Goal: Information Seeking & Learning: Learn about a topic

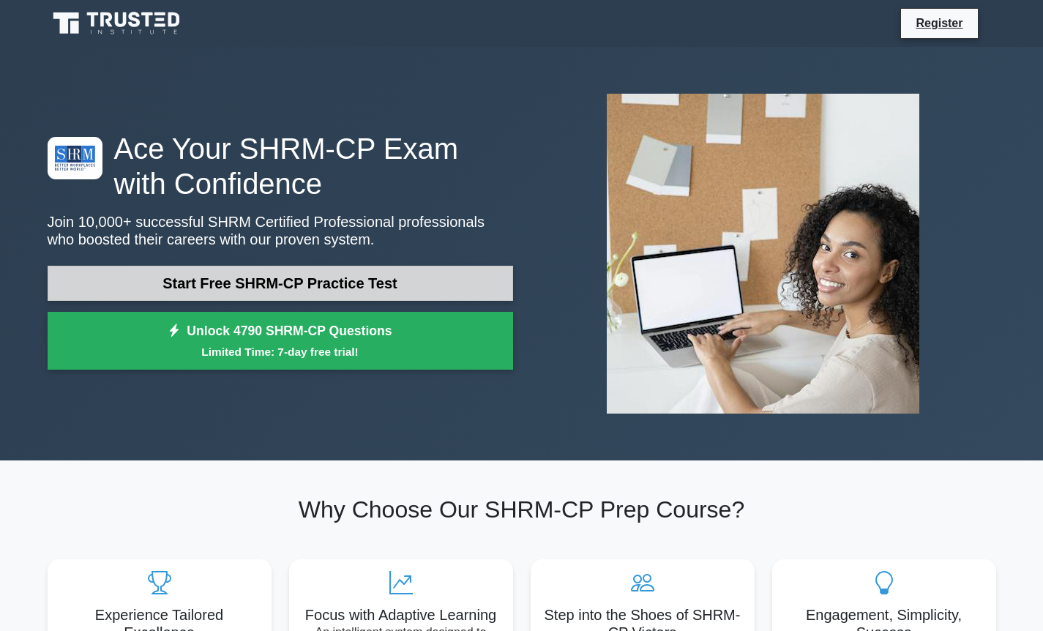
click at [277, 275] on link "Start Free SHRM-CP Practice Test" at bounding box center [281, 283] width 466 height 35
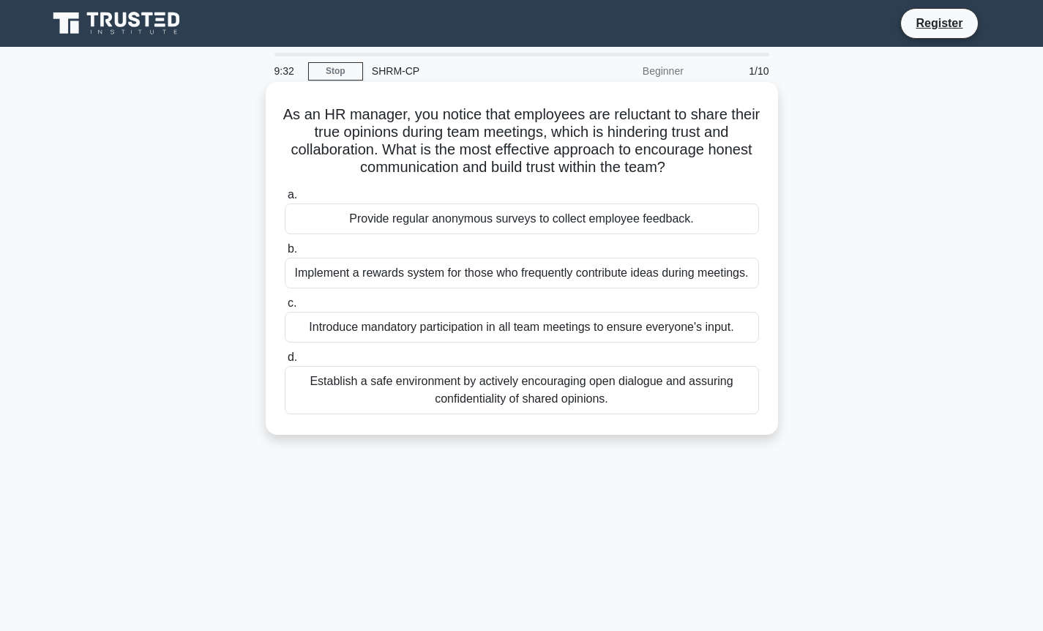
click at [674, 406] on div "Establish a safe environment by actively encouraging open dialogue and assuring…" at bounding box center [522, 390] width 474 height 48
click at [285, 362] on input "d. Establish a safe environment by actively encouraging open dialogue and assur…" at bounding box center [285, 358] width 0 height 10
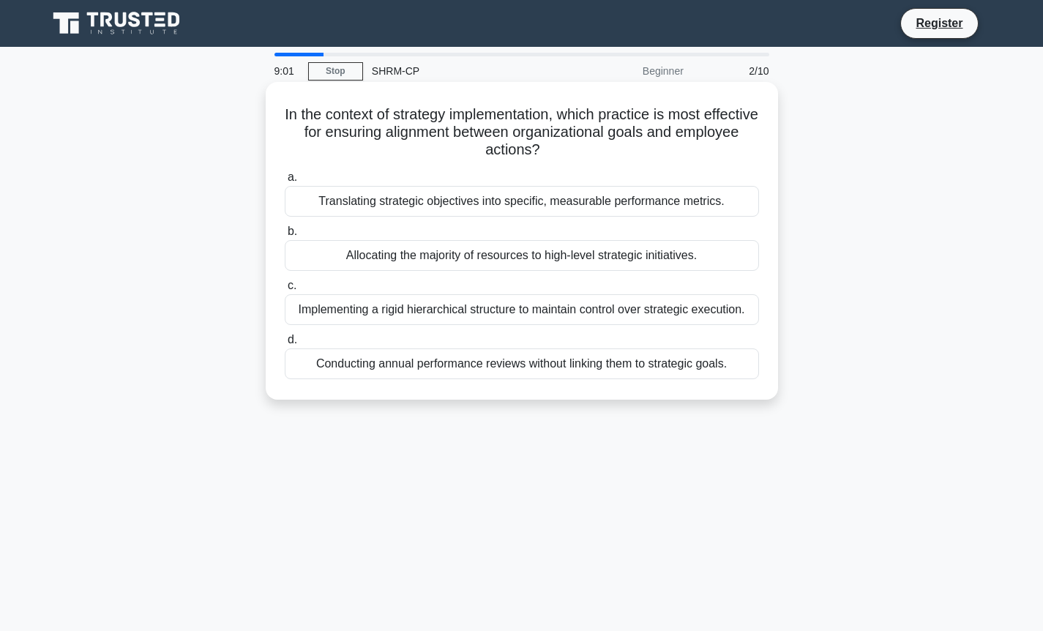
click at [609, 197] on div "Translating strategic objectives into specific, measurable performance metrics." at bounding box center [522, 201] width 474 height 31
click at [285, 182] on input "a. Translating strategic objectives into specific, measurable performance metri…" at bounding box center [285, 178] width 0 height 10
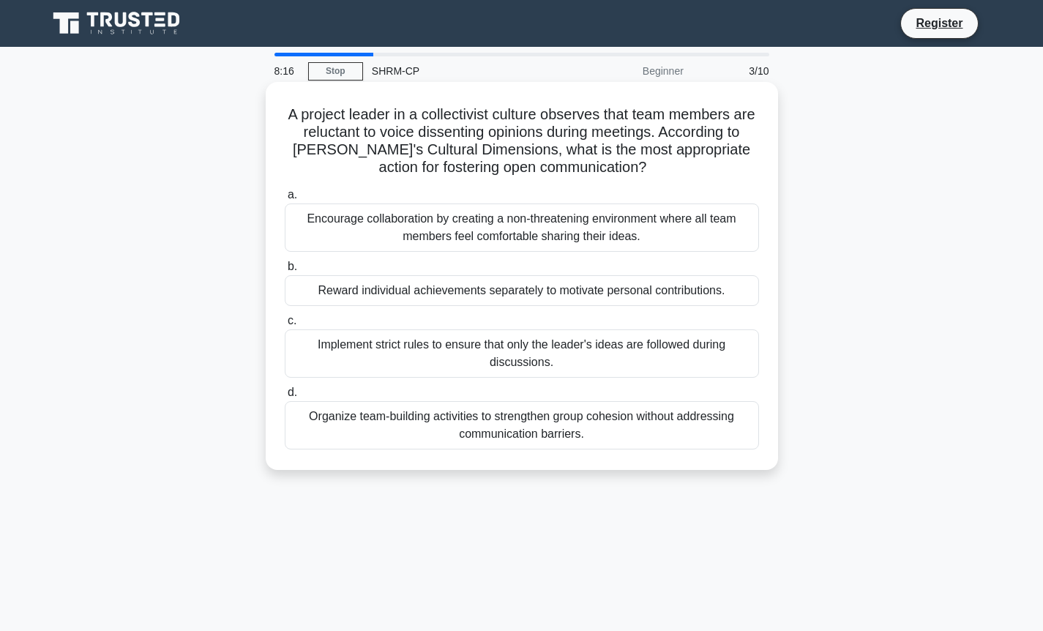
click at [595, 428] on div "Organize team-building activities to strengthen group cohesion without addressi…" at bounding box center [522, 425] width 474 height 48
click at [285, 398] on input "d. Organize team-building activities to strengthen group cohesion without addre…" at bounding box center [285, 393] width 0 height 10
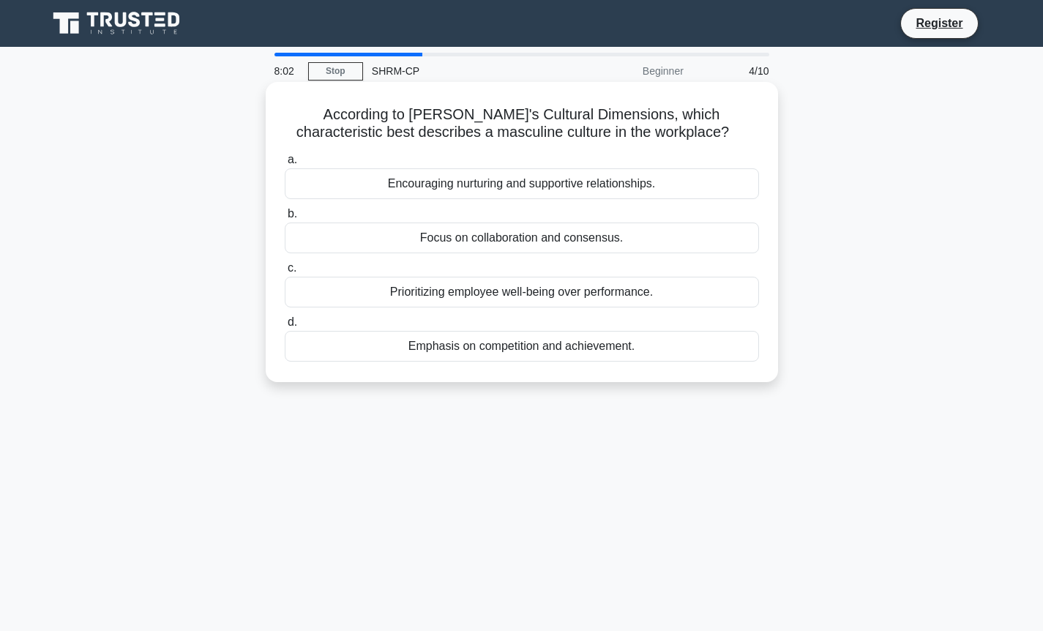
click at [555, 344] on div "Emphasis on competition and achievement." at bounding box center [522, 346] width 474 height 31
click at [285, 327] on input "d. Emphasis on competition and achievement." at bounding box center [285, 323] width 0 height 10
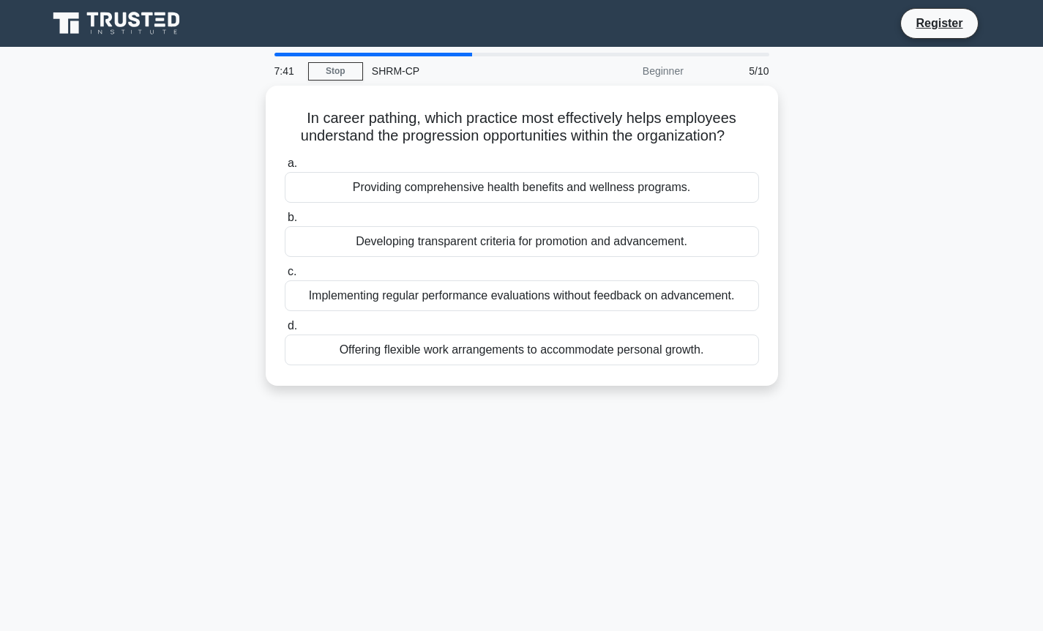
click at [555, 344] on div "Offering flexible work arrangements to accommodate personal growth." at bounding box center [522, 350] width 474 height 31
click at [285, 331] on input "d. Offering flexible work arrangements to accommodate personal growth." at bounding box center [285, 326] width 0 height 10
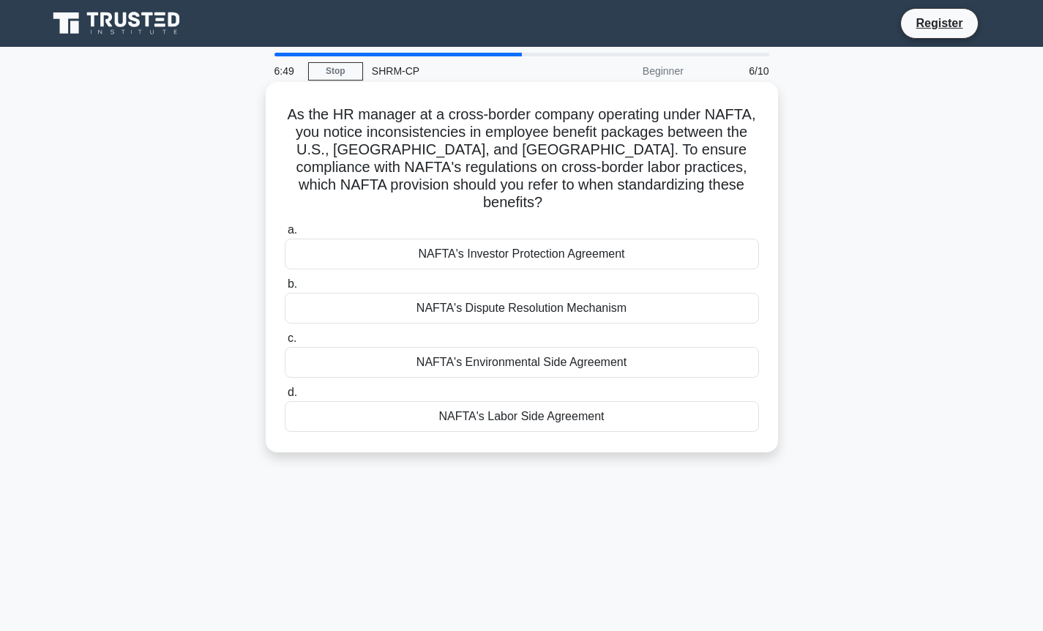
click at [554, 406] on div "NAFTA's Labor Side Agreement" at bounding box center [522, 416] width 474 height 31
click at [285, 398] on input "d. NAFTA's Labor Side Agreement" at bounding box center [285, 393] width 0 height 10
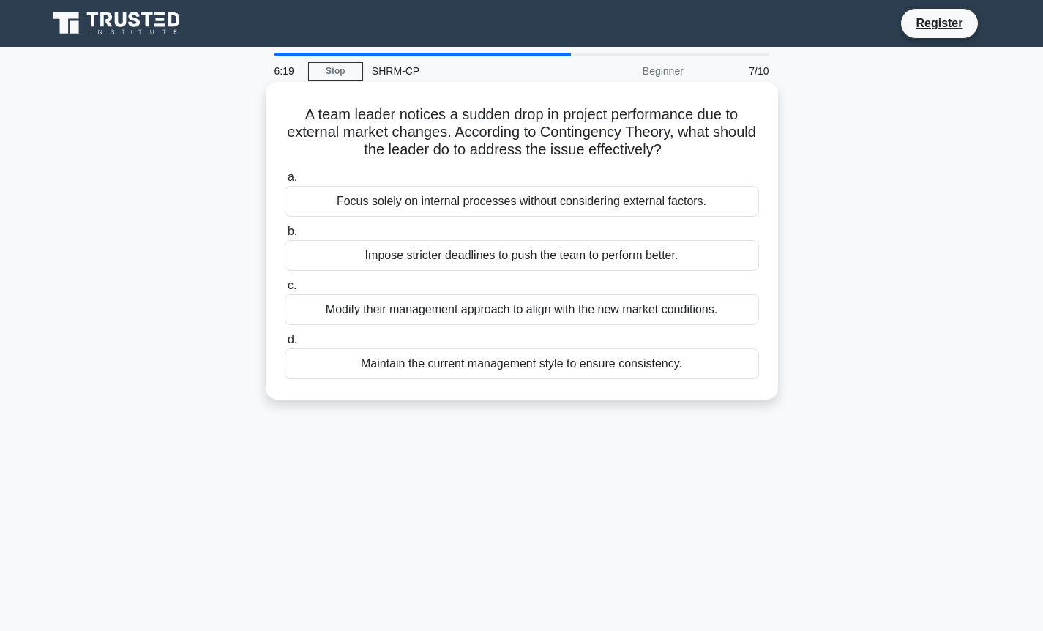
click at [555, 311] on div "Modify their management approach to align with the new market conditions." at bounding box center [522, 309] width 474 height 31
click at [285, 291] on input "c. Modify their management approach to align with the new market conditions." at bounding box center [285, 286] width 0 height 10
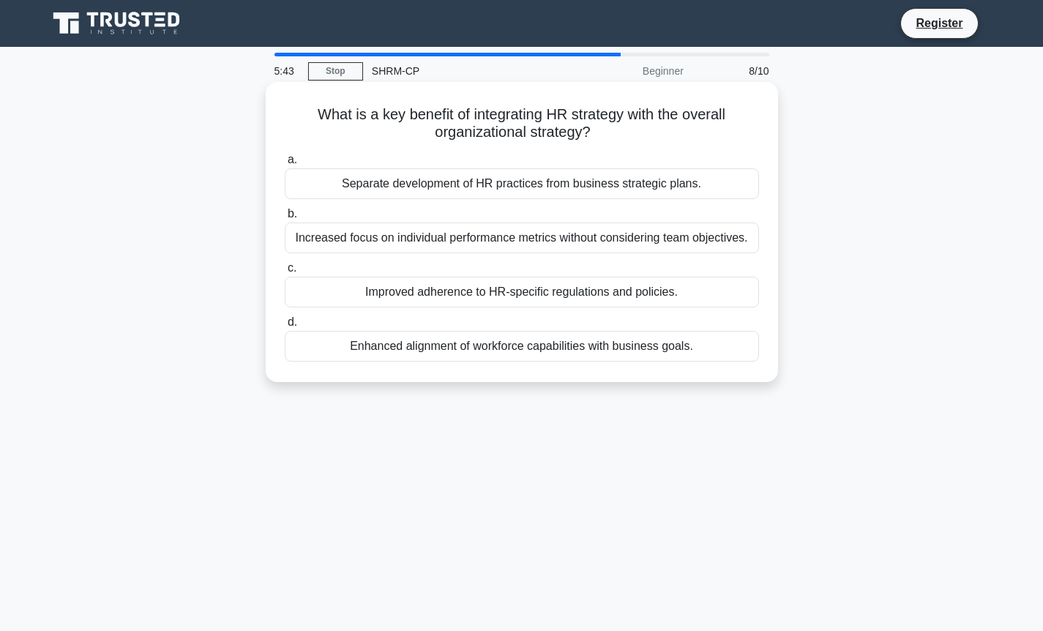
click at [630, 352] on div "Enhanced alignment of workforce capabilities with business goals." at bounding box center [522, 346] width 474 height 31
click at [285, 327] on input "d. Enhanced alignment of workforce capabilities with business goals." at bounding box center [285, 323] width 0 height 10
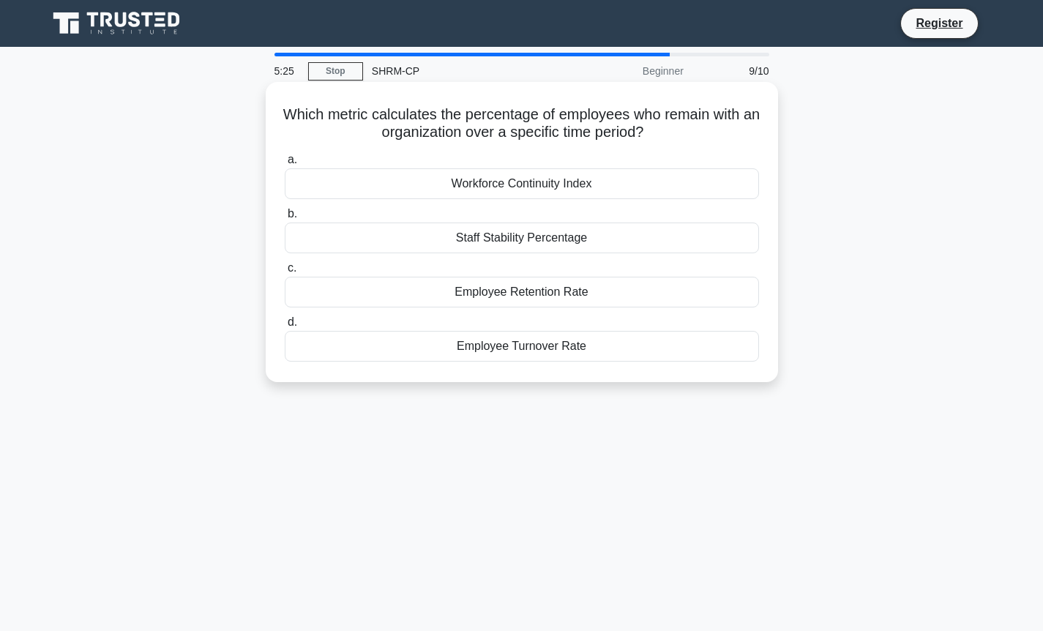
click at [565, 289] on div "Employee Retention Rate" at bounding box center [522, 292] width 474 height 31
click at [285, 273] on input "c. Employee Retention Rate" at bounding box center [285, 269] width 0 height 10
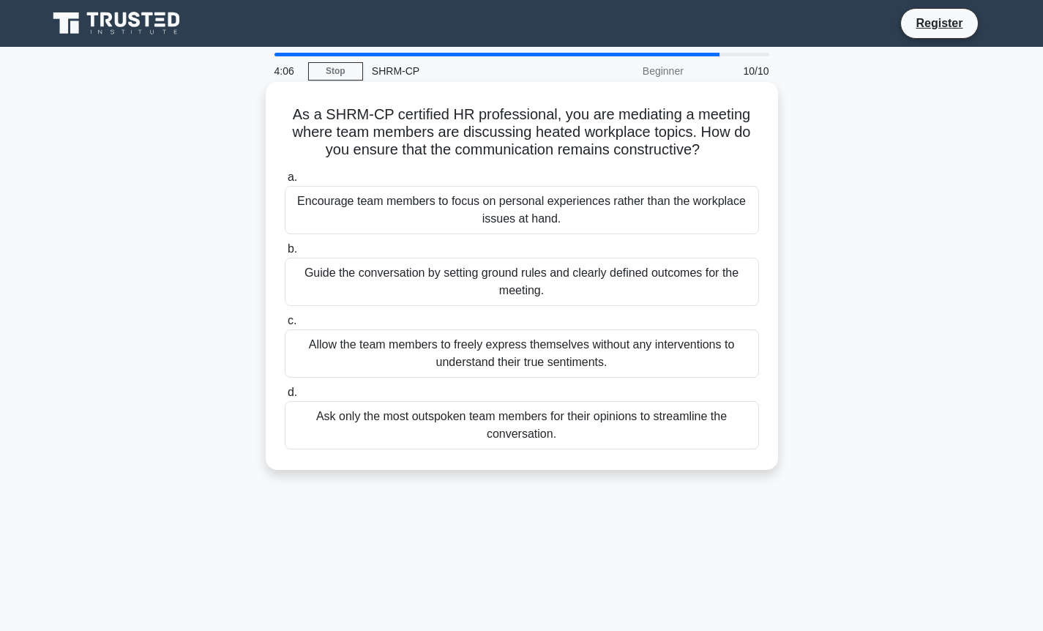
click at [584, 286] on div "Guide the conversation by setting ground rules and clearly defined outcomes for…" at bounding box center [522, 282] width 474 height 48
click at [285, 254] on input "b. Guide the conversation by setting ground rules and clearly defined outcomes …" at bounding box center [285, 250] width 0 height 10
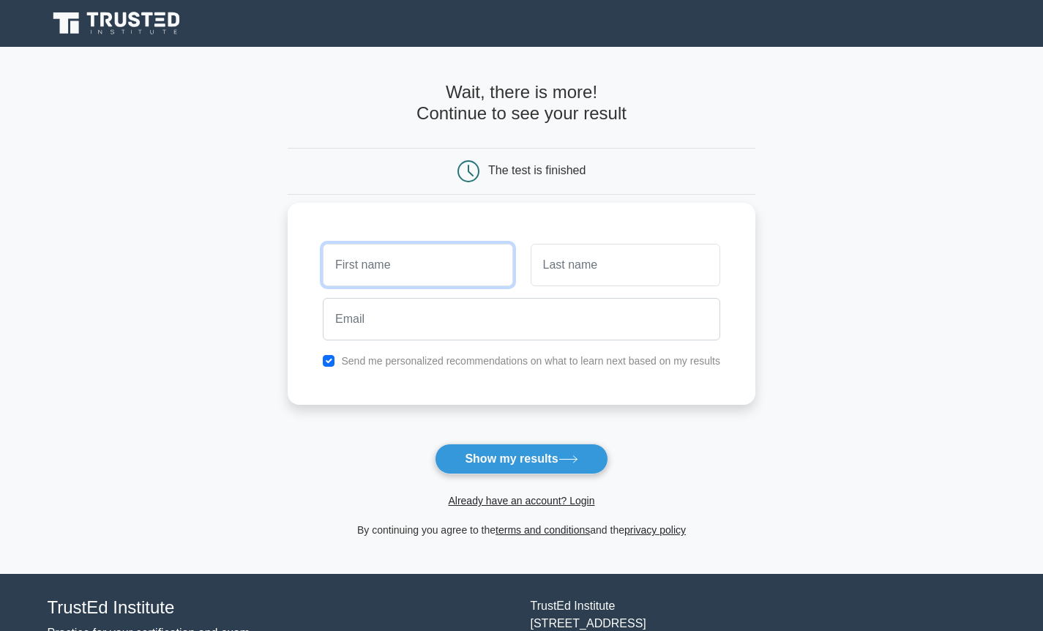
click at [453, 260] on input "text" at bounding box center [418, 265] width 190 height 42
type input "Zulaya"
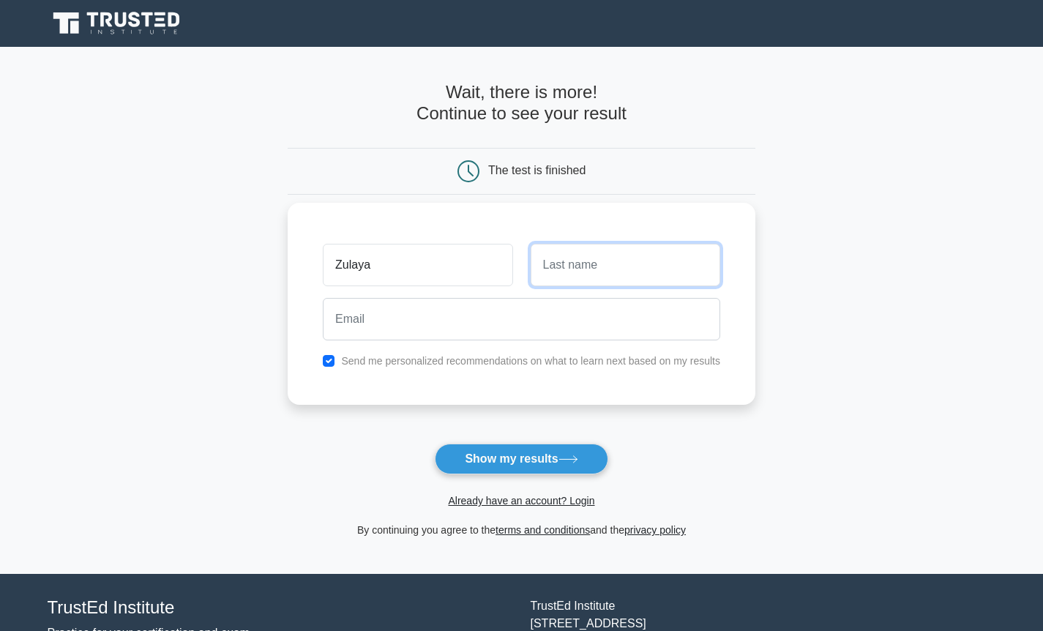
type input "Quluzada"
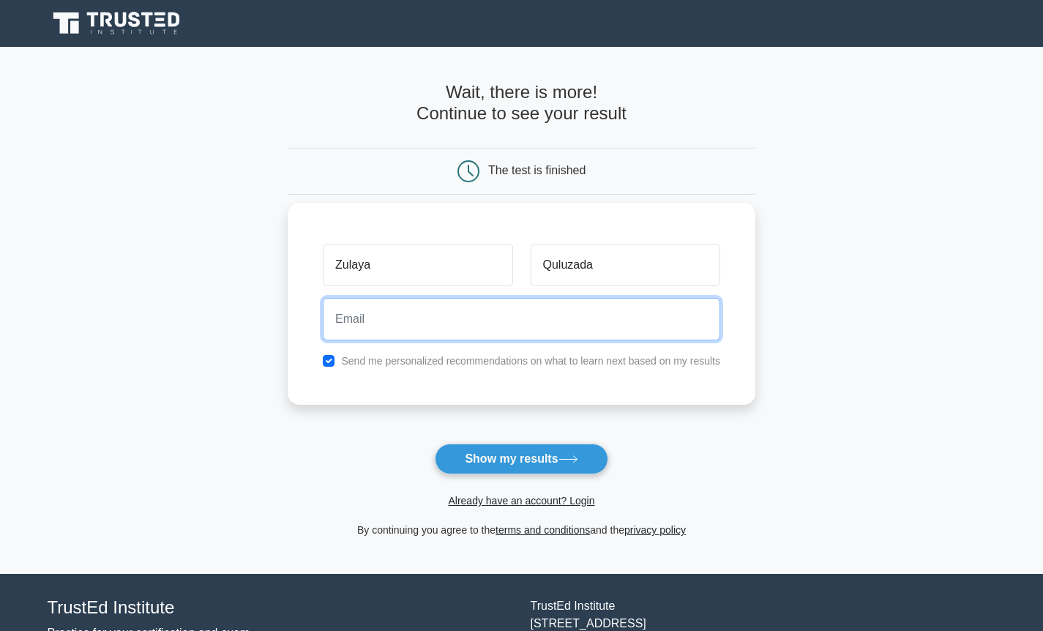
click at [447, 313] on input "email" at bounding box center [522, 319] width 398 height 42
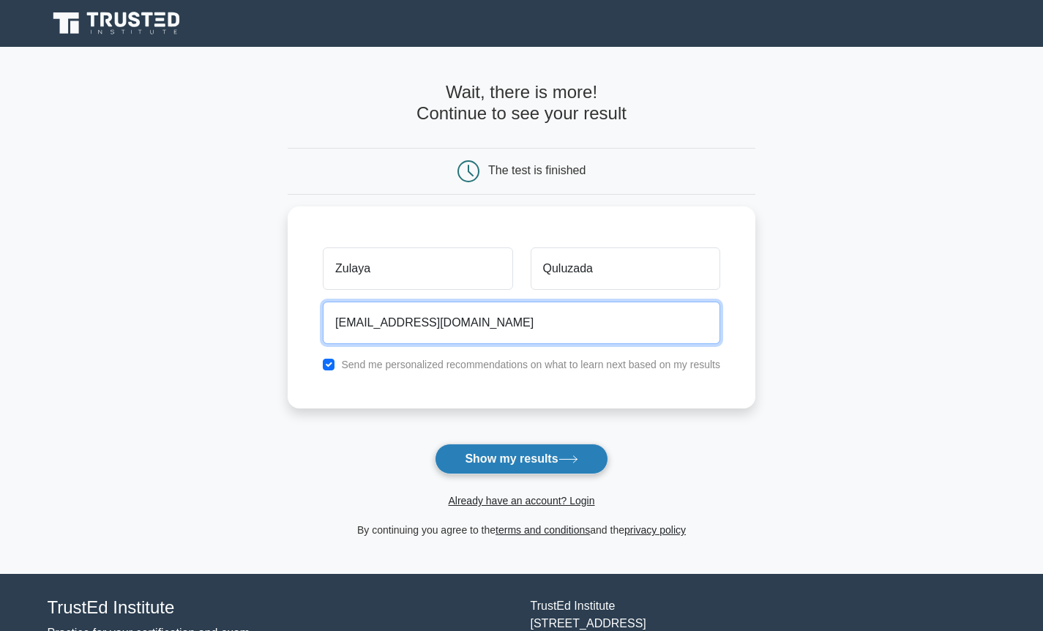
type input "zulaya.guluzada@gmail.com"
click at [492, 458] on button "Show my results" at bounding box center [521, 459] width 173 height 31
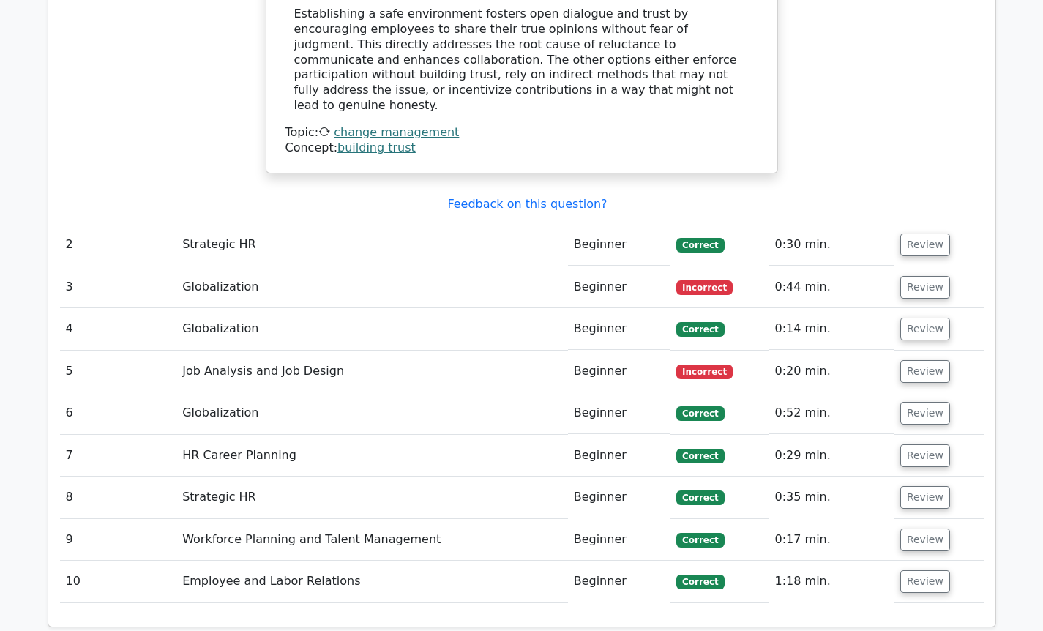
scroll to position [1652, 0]
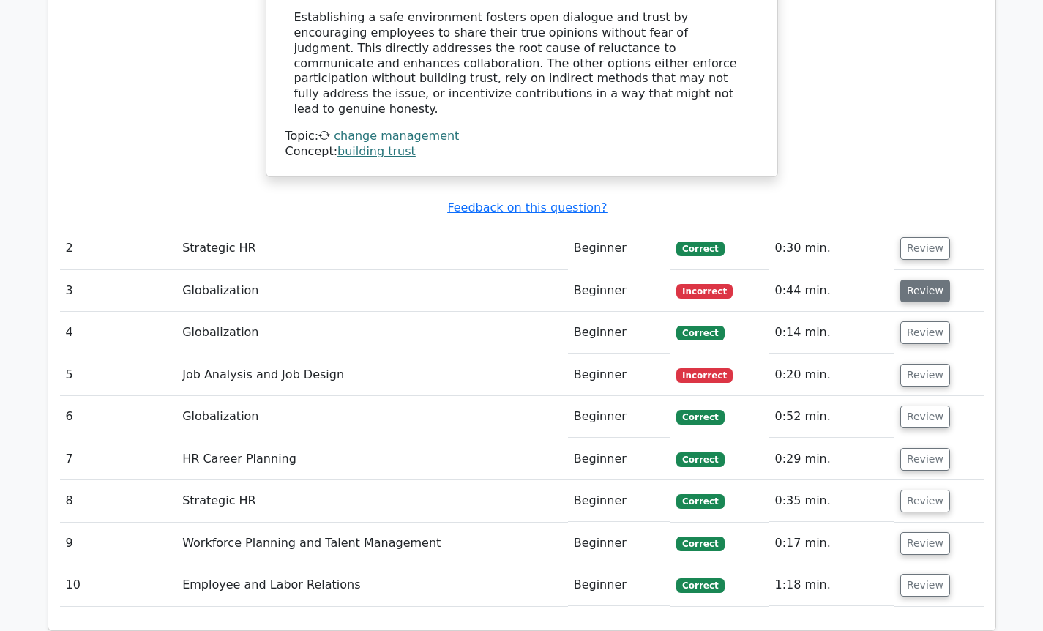
click at [906, 280] on button "Review" at bounding box center [926, 291] width 50 height 23
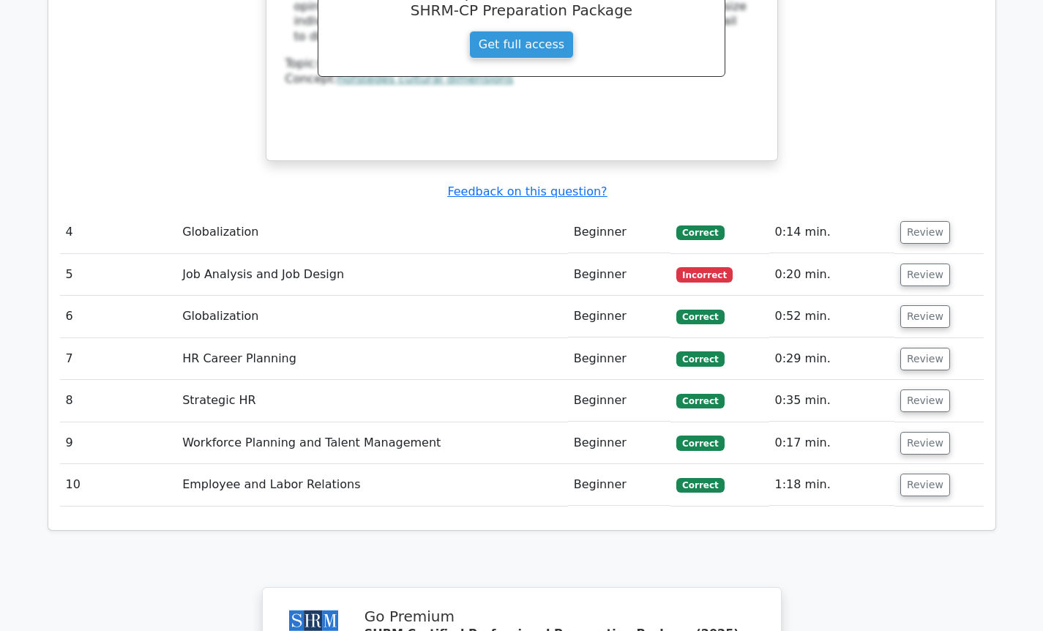
scroll to position [2440, 0]
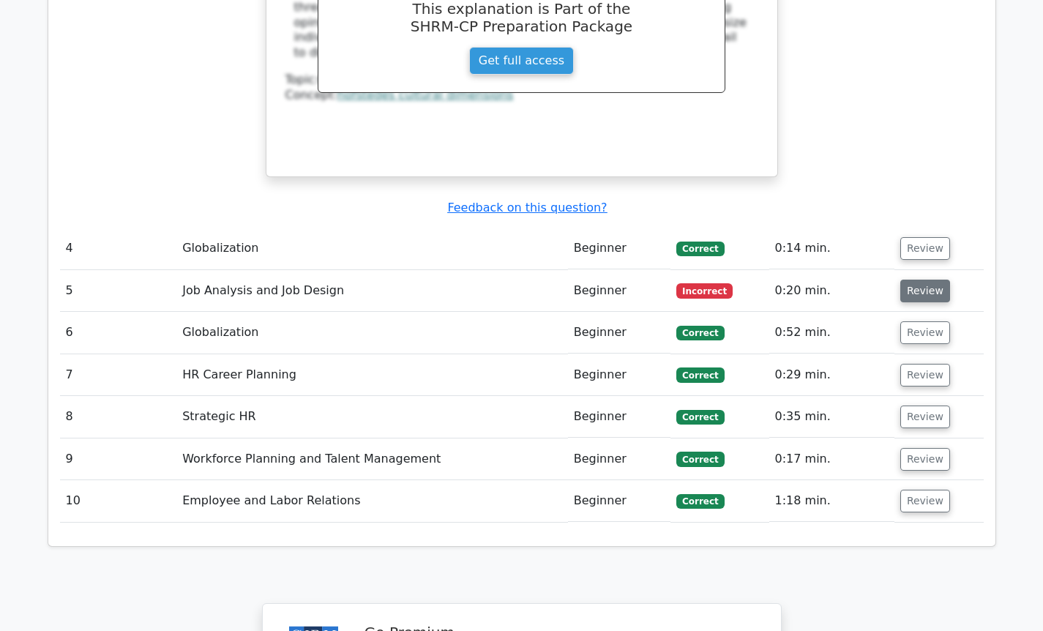
click at [919, 280] on button "Review" at bounding box center [926, 291] width 50 height 23
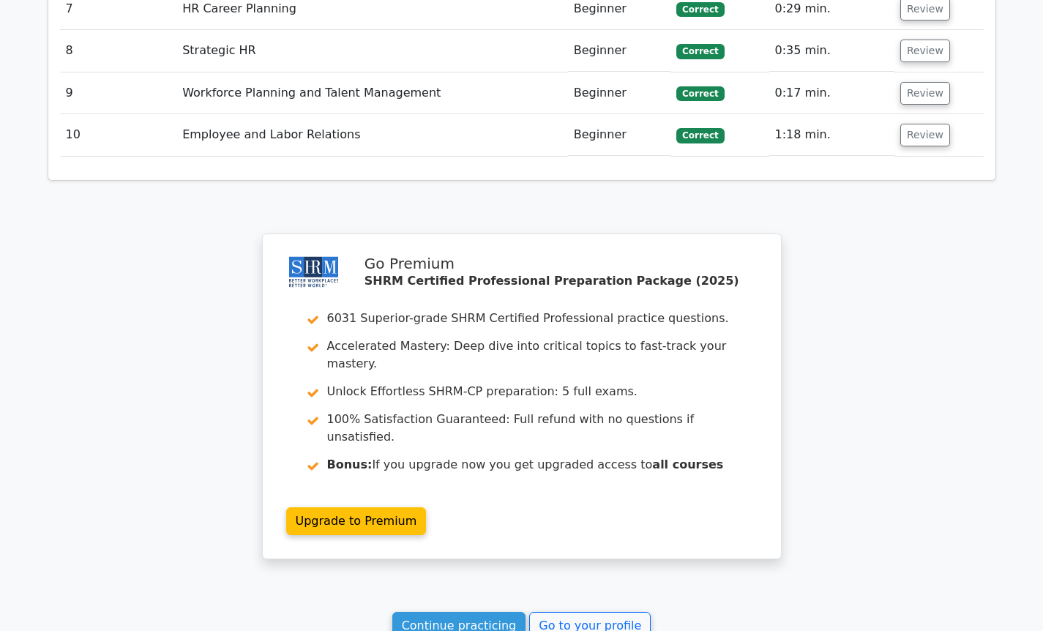
scroll to position [3407, 0]
click at [469, 613] on link "Continue practicing" at bounding box center [459, 627] width 134 height 28
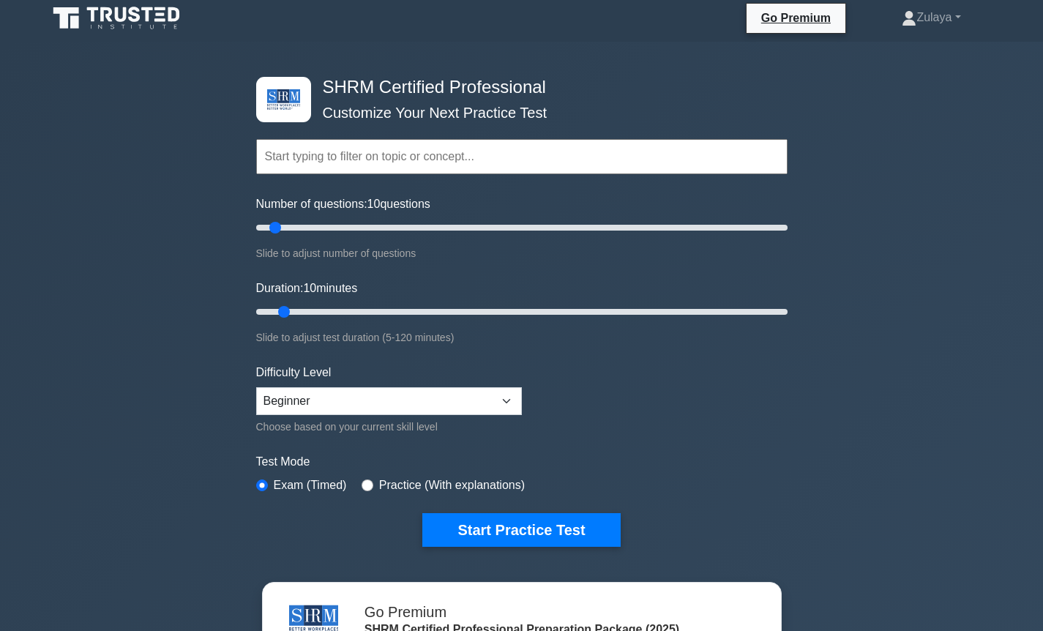
scroll to position [45, 0]
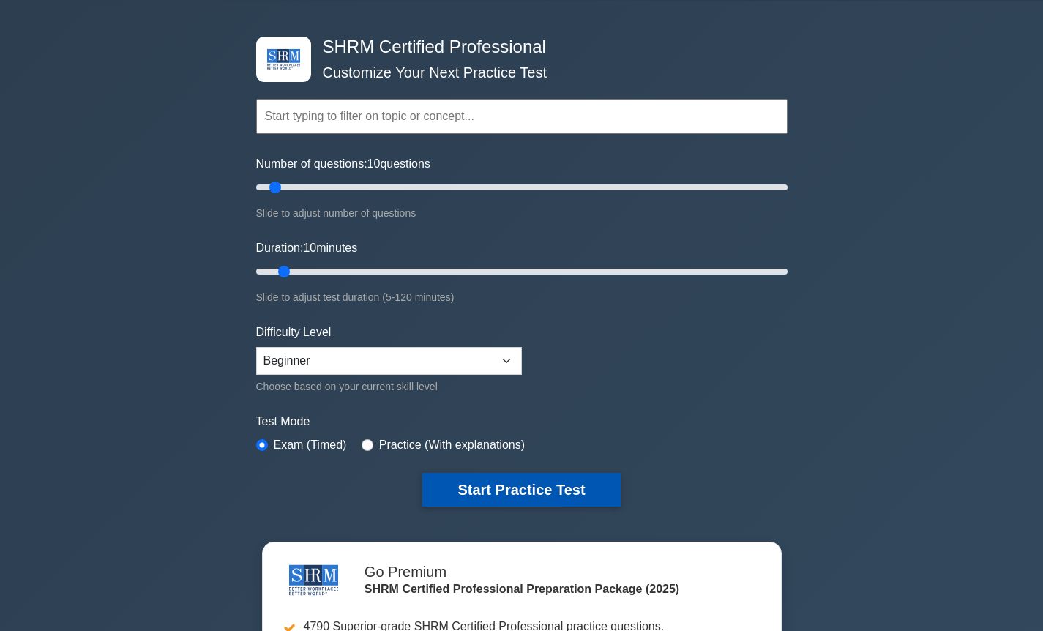
click at [536, 495] on button "Start Practice Test" at bounding box center [521, 490] width 198 height 34
